Goal: Transaction & Acquisition: Purchase product/service

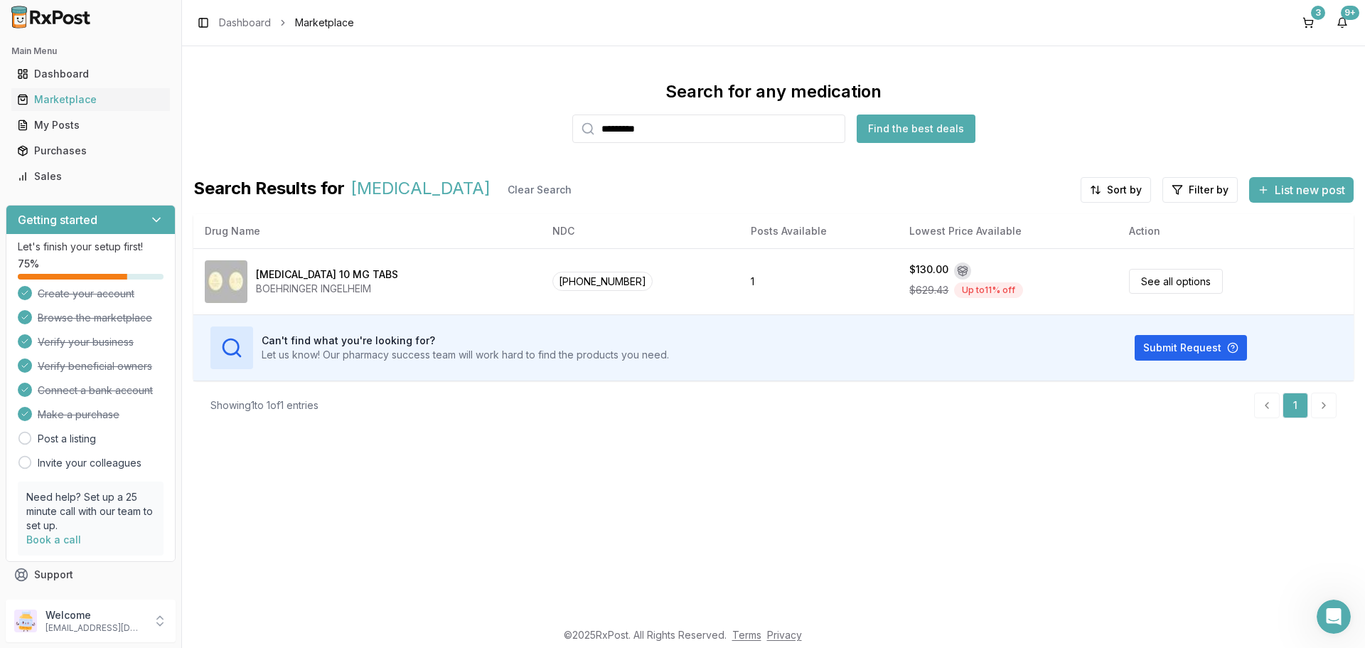
drag, startPoint x: 683, startPoint y: 132, endPoint x: 316, endPoint y: 48, distance: 377.2
click at [410, 123] on div "Search for any medication ********* Find the best deals" at bounding box center [773, 111] width 1160 height 63
type input "**********"
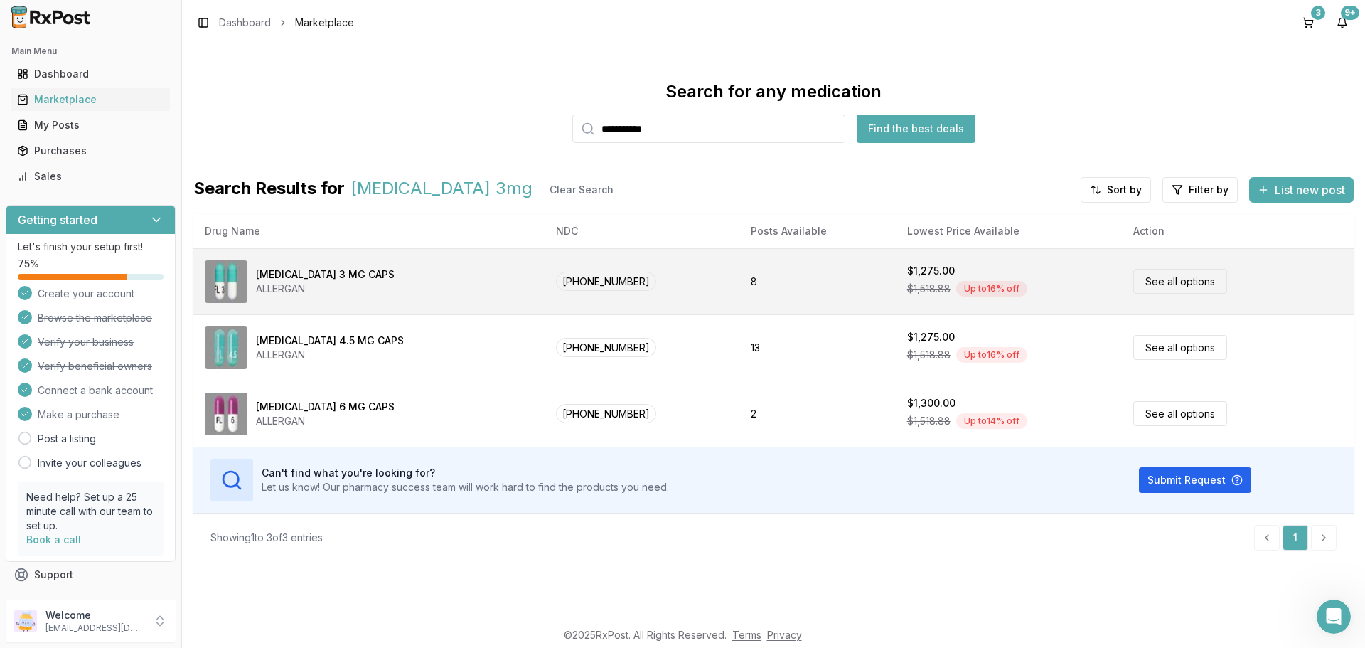
click at [1181, 284] on link "See all options" at bounding box center [1180, 281] width 94 height 25
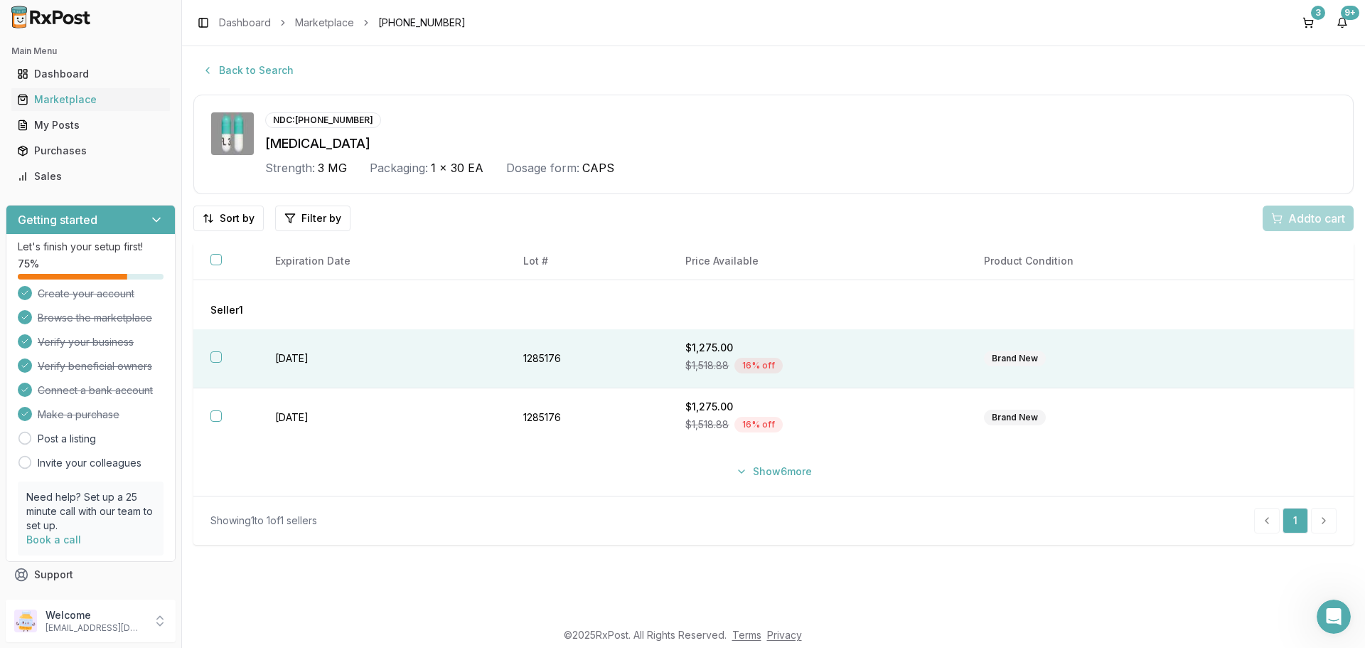
click at [215, 352] on button "button" at bounding box center [215, 356] width 11 height 11
click at [1306, 219] on span "Add 1 to cart" at bounding box center [1314, 218] width 62 height 17
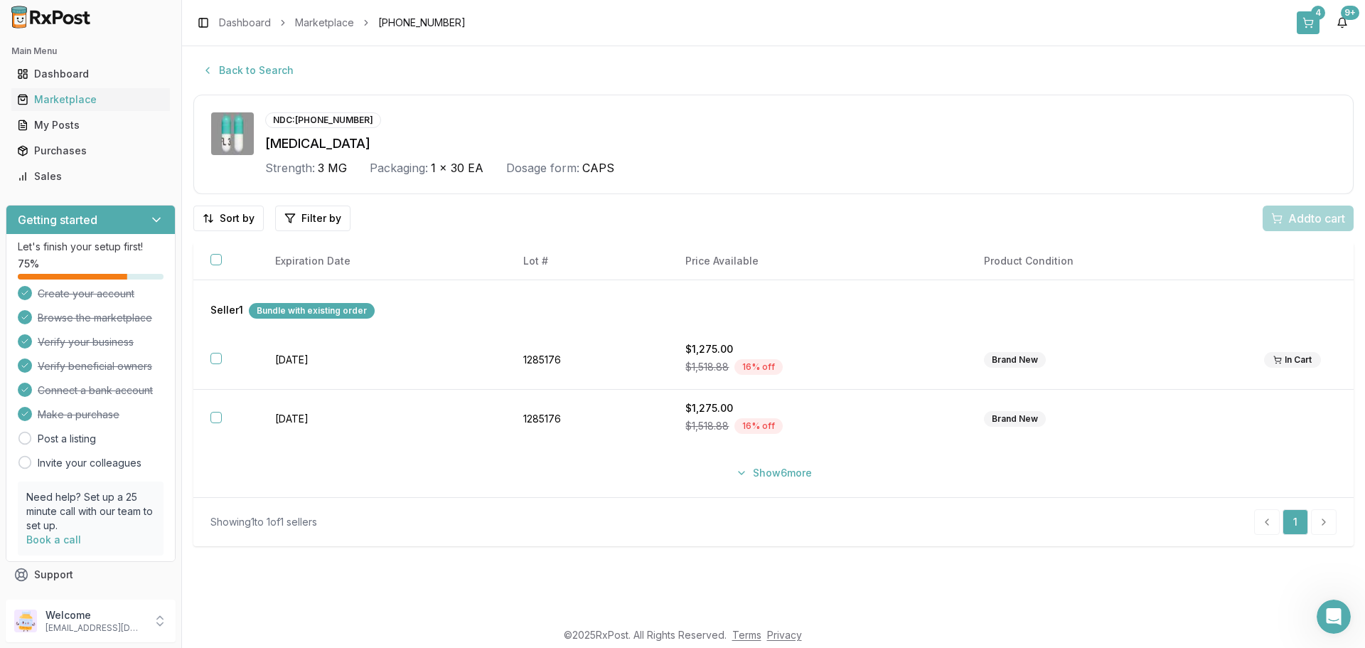
click at [1318, 18] on div "4" at bounding box center [1318, 13] width 14 height 14
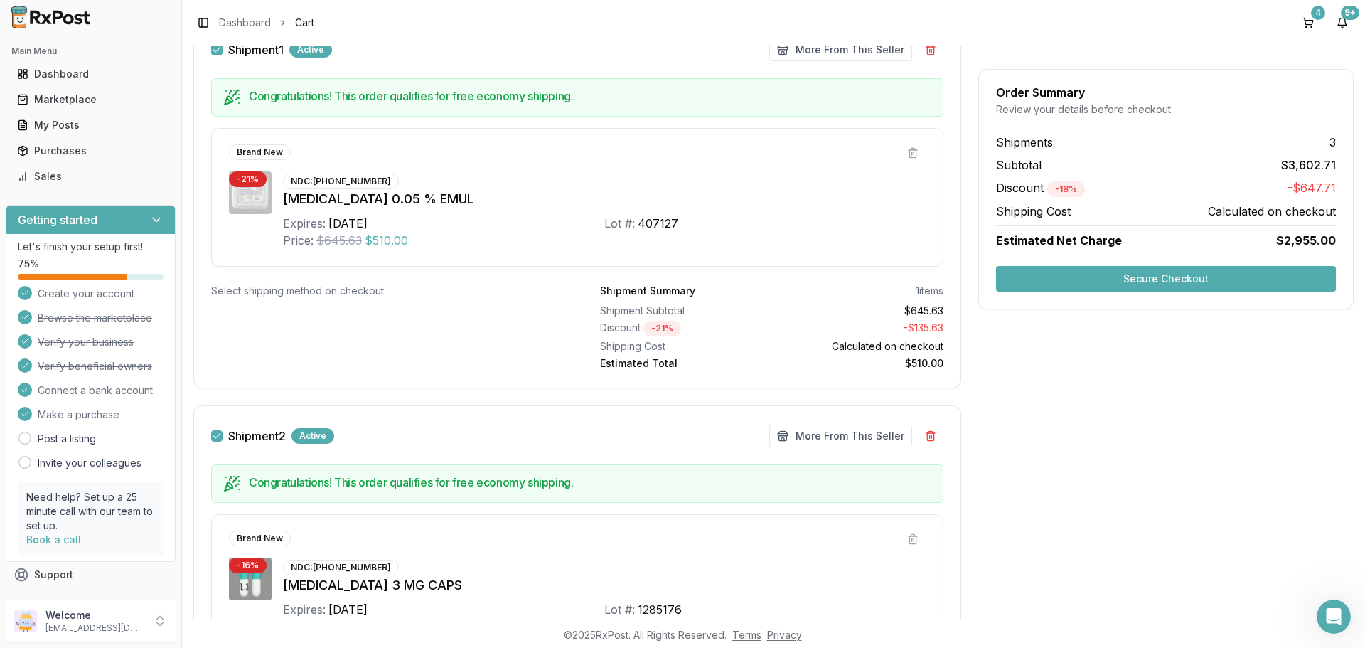
scroll to position [198, 0]
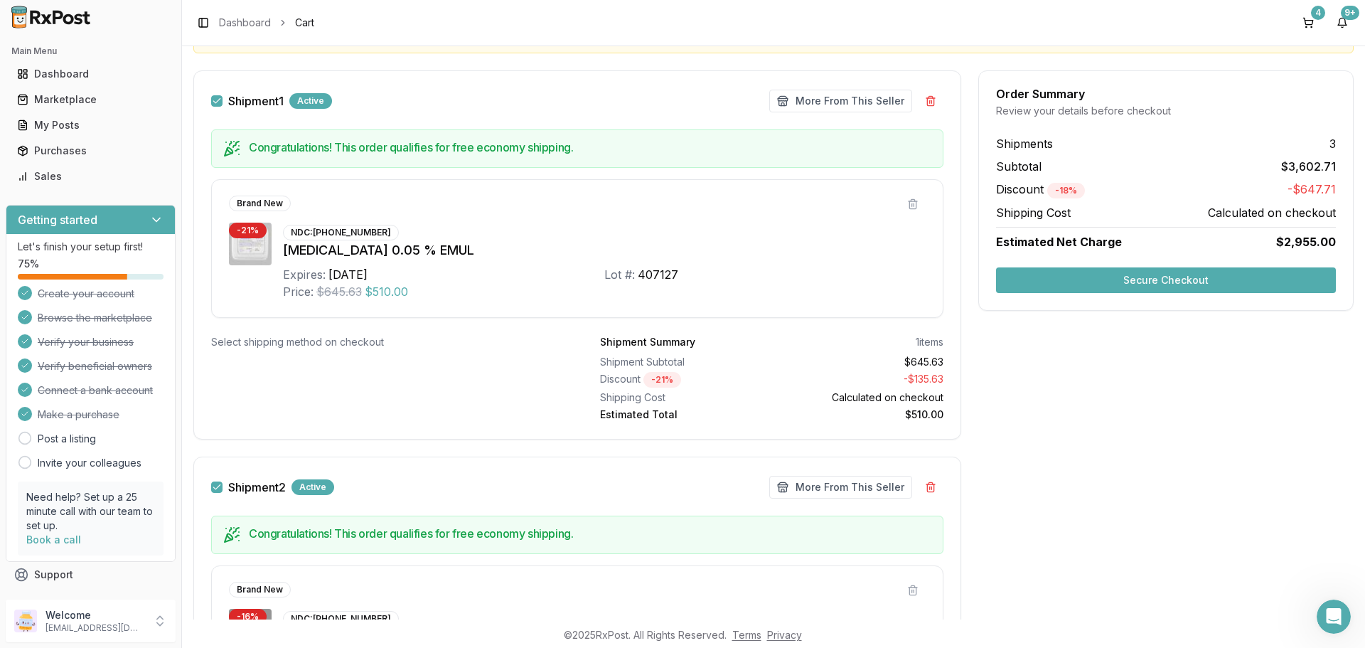
click at [1160, 283] on button "Secure Checkout" at bounding box center [1166, 280] width 340 height 26
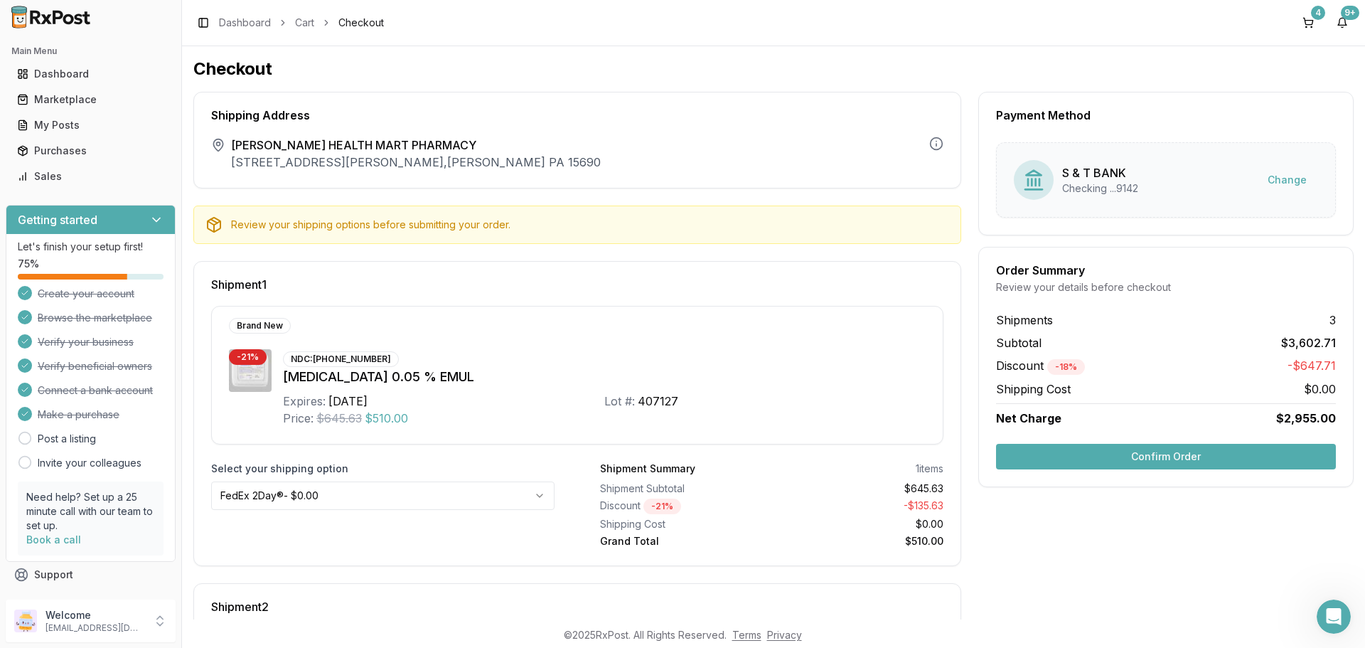
click at [1180, 455] on button "Confirm Order" at bounding box center [1166, 457] width 340 height 26
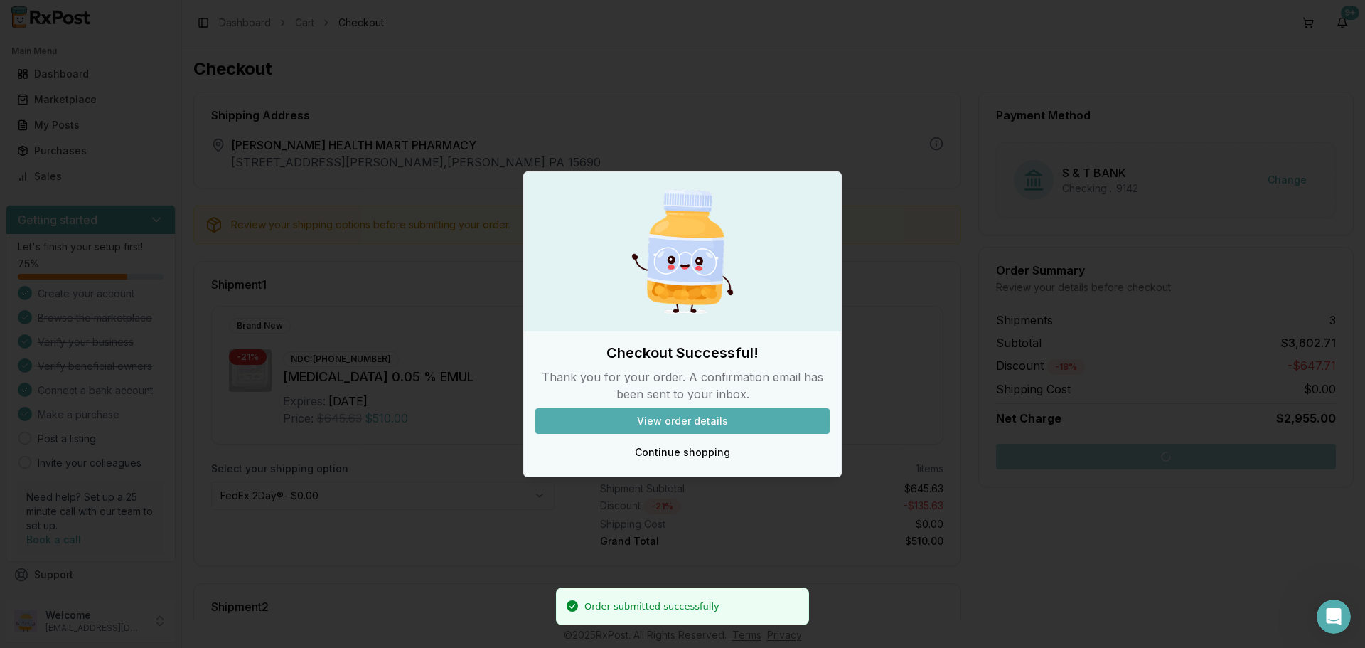
click at [752, 425] on button "View order details" at bounding box center [682, 421] width 294 height 26
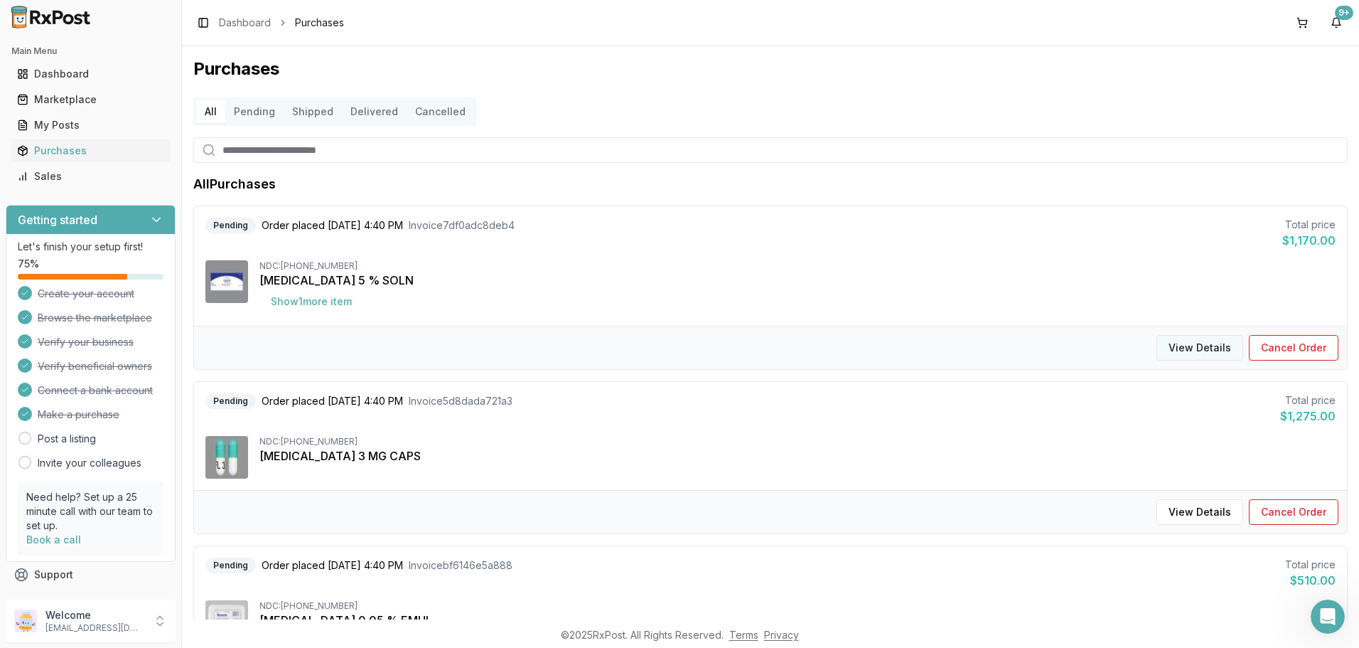
click at [1184, 343] on button "View Details" at bounding box center [1200, 348] width 87 height 26
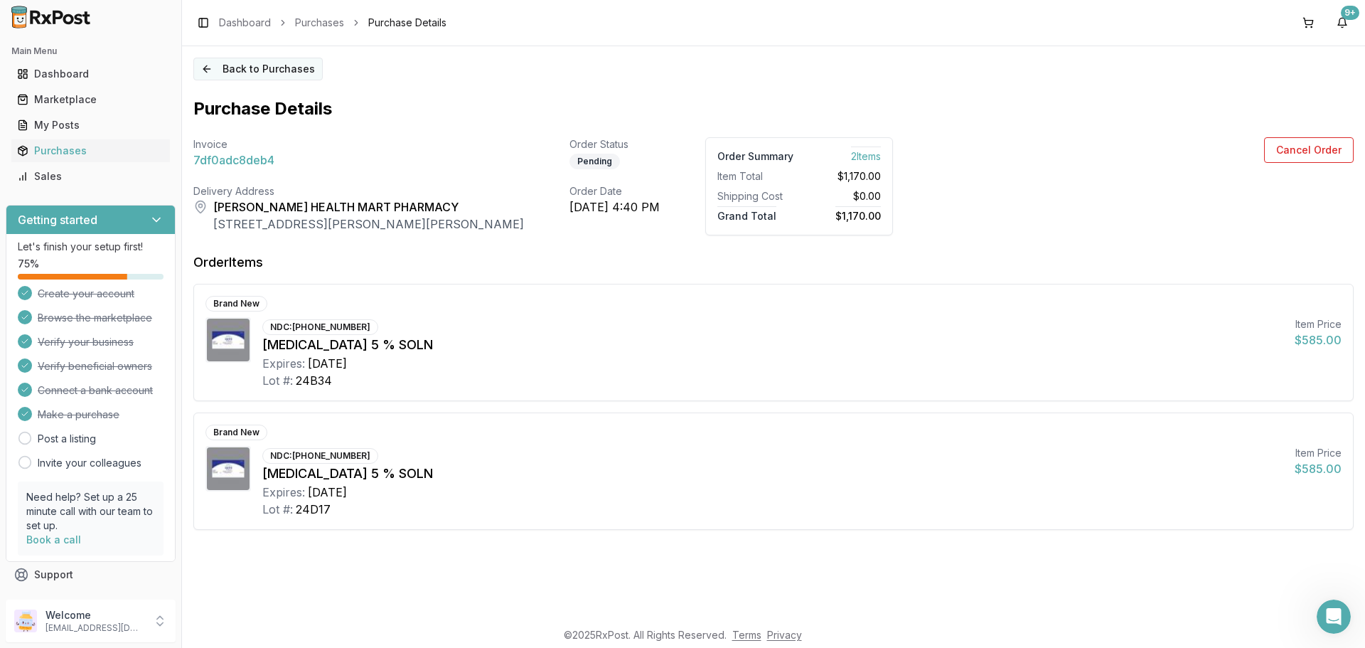
click at [244, 73] on button "Back to Purchases" at bounding box center [257, 69] width 129 height 23
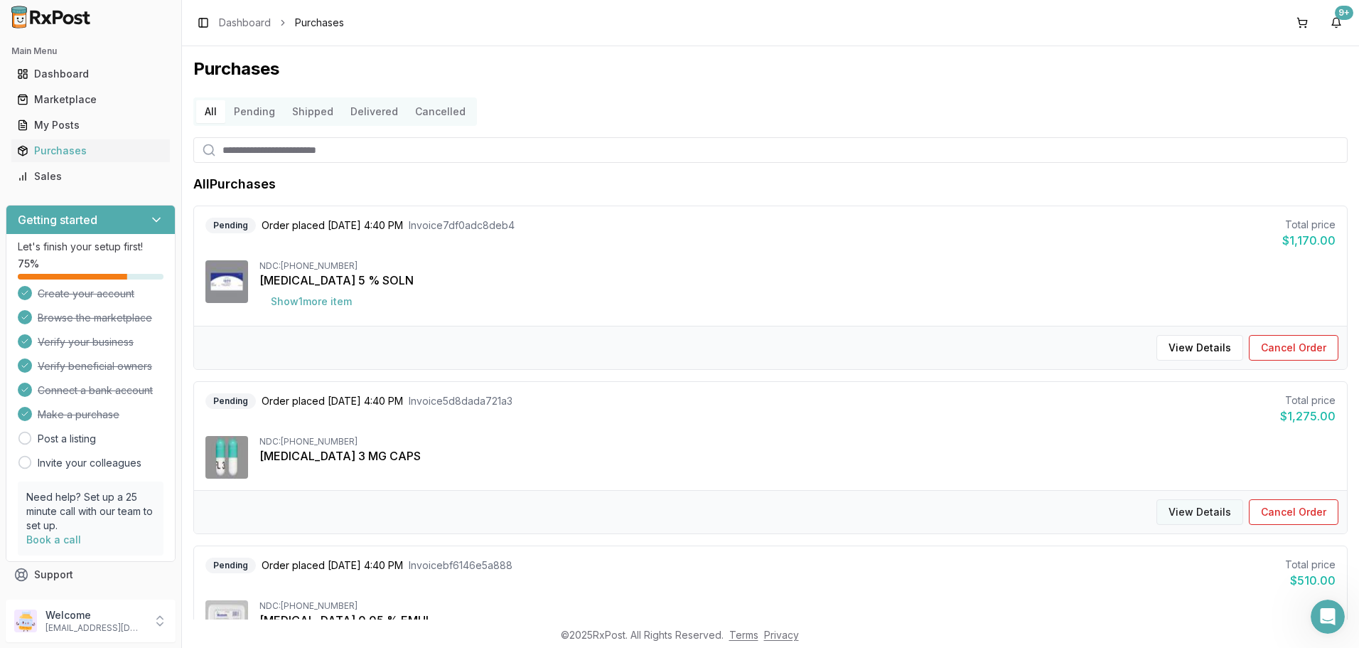
click at [1211, 517] on button "View Details" at bounding box center [1200, 512] width 87 height 26
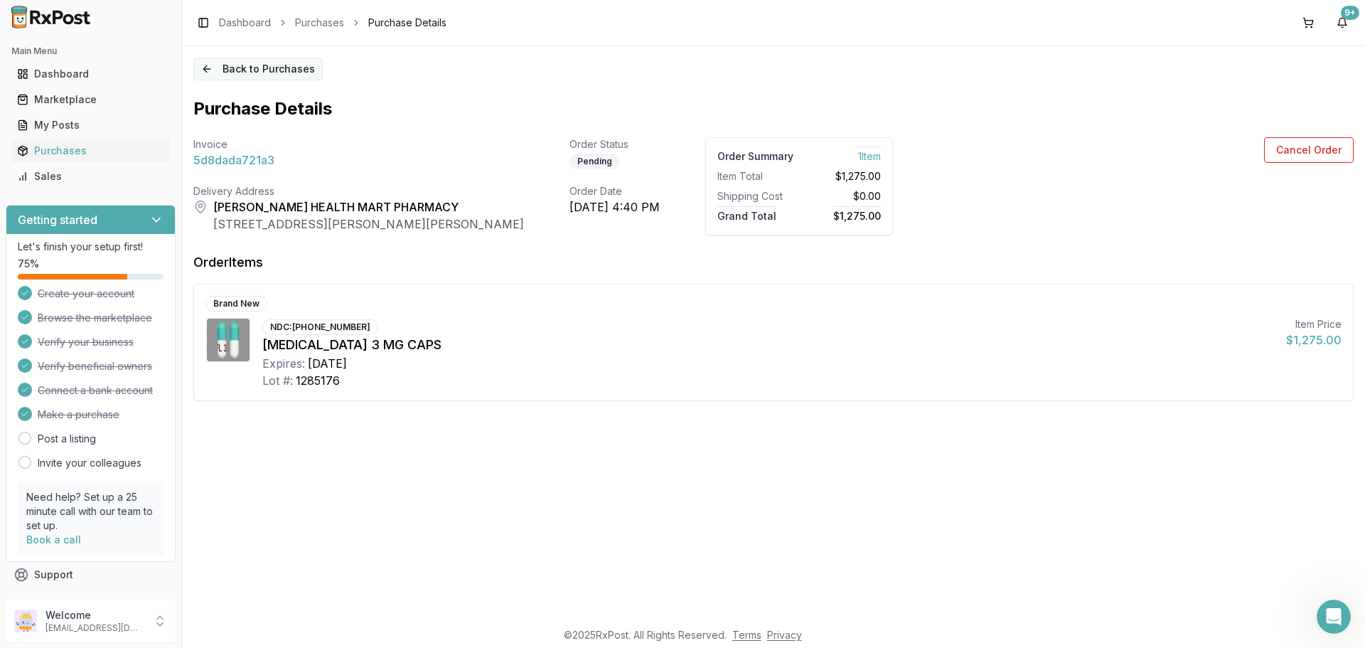
click at [211, 74] on button "Back to Purchases" at bounding box center [257, 69] width 129 height 23
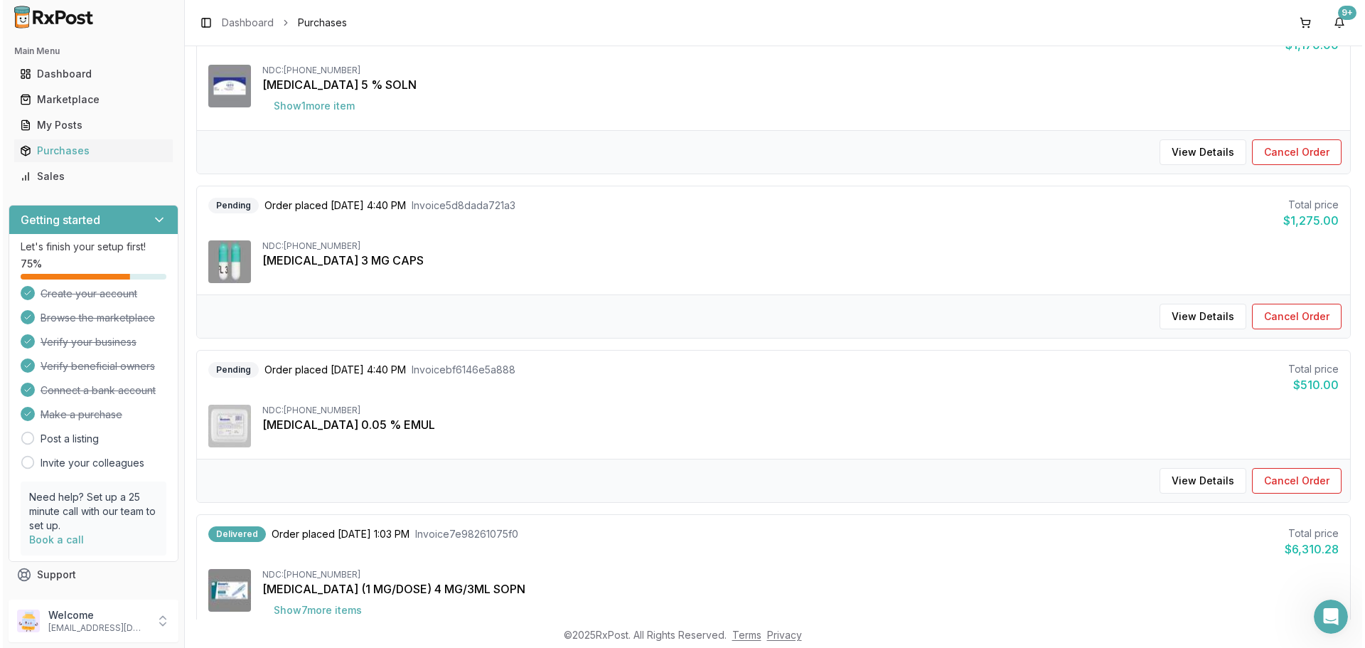
scroll to position [213, 0]
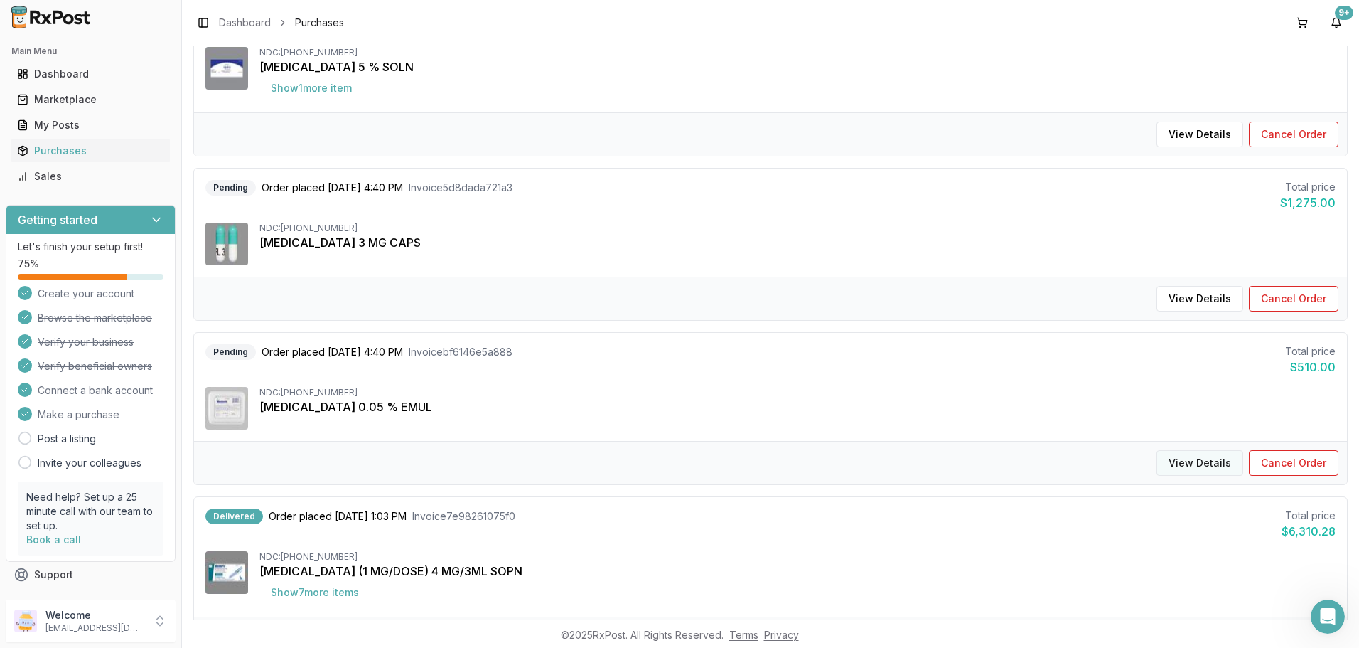
click at [1209, 462] on button "View Details" at bounding box center [1200, 463] width 87 height 26
